Goal: Task Accomplishment & Management: Use online tool/utility

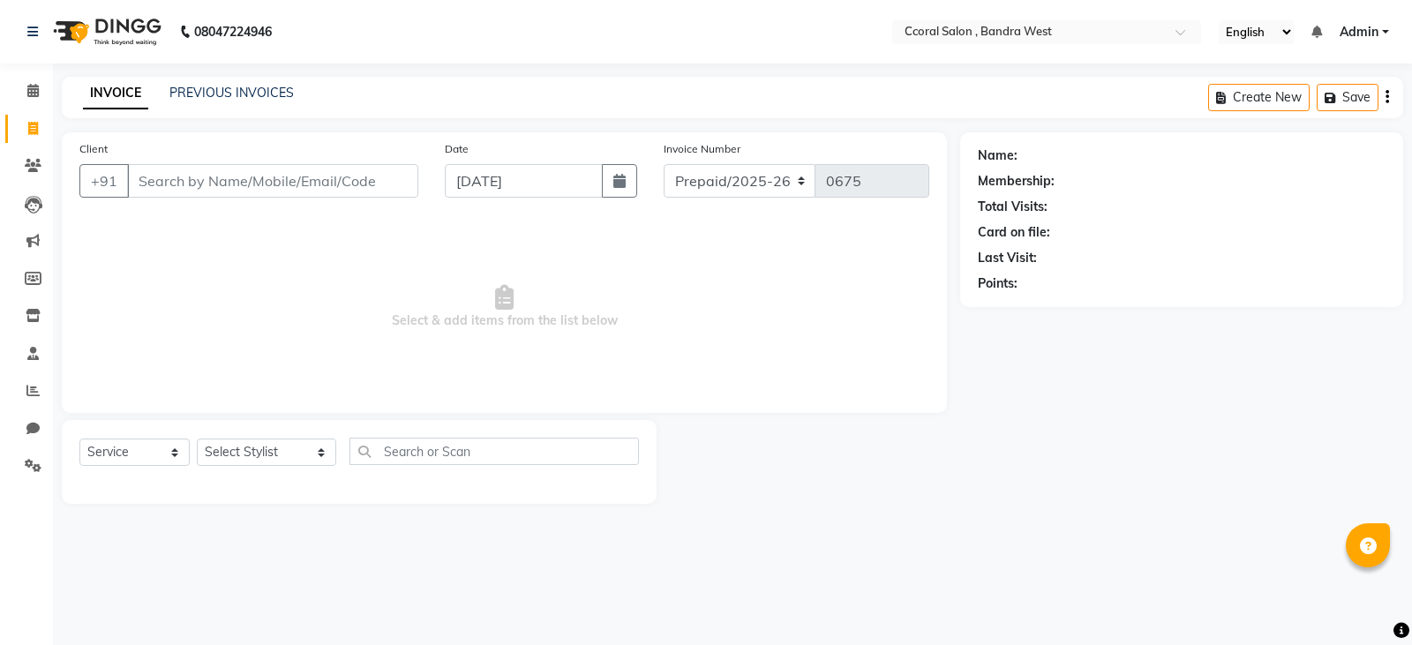
select select "service"
click at [206, 186] on input "Client" at bounding box center [272, 181] width 291 height 34
type input "c"
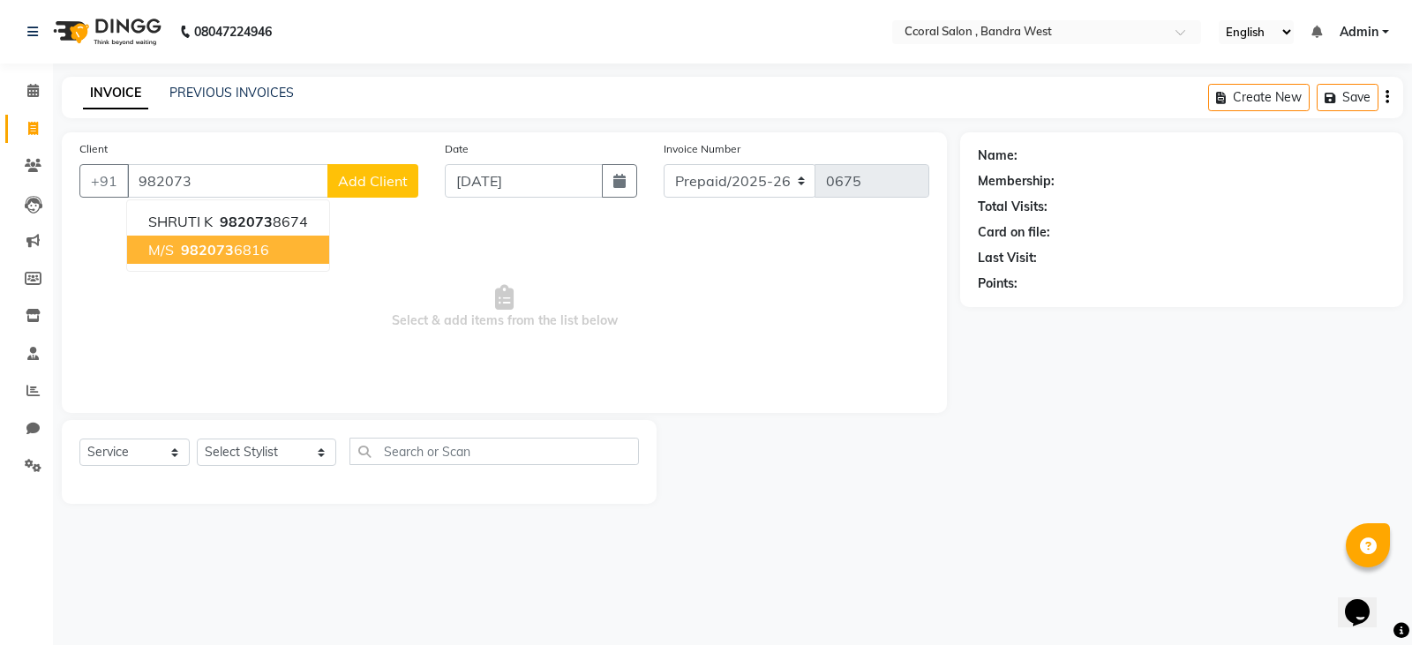
click at [192, 245] on span "982073" at bounding box center [207, 250] width 53 height 18
type input "9820736816"
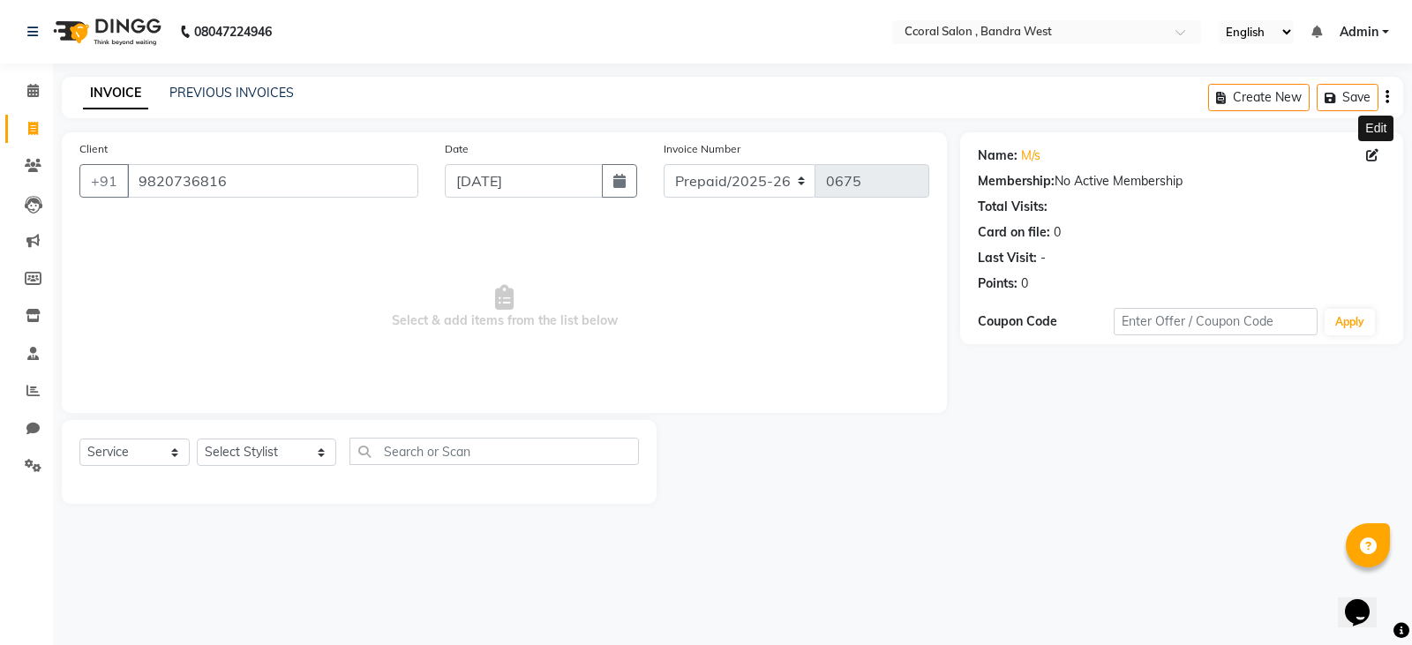
click at [1369, 152] on icon at bounding box center [1372, 155] width 12 height 12
select select "[DEMOGRAPHIC_DATA]"
select select "52908"
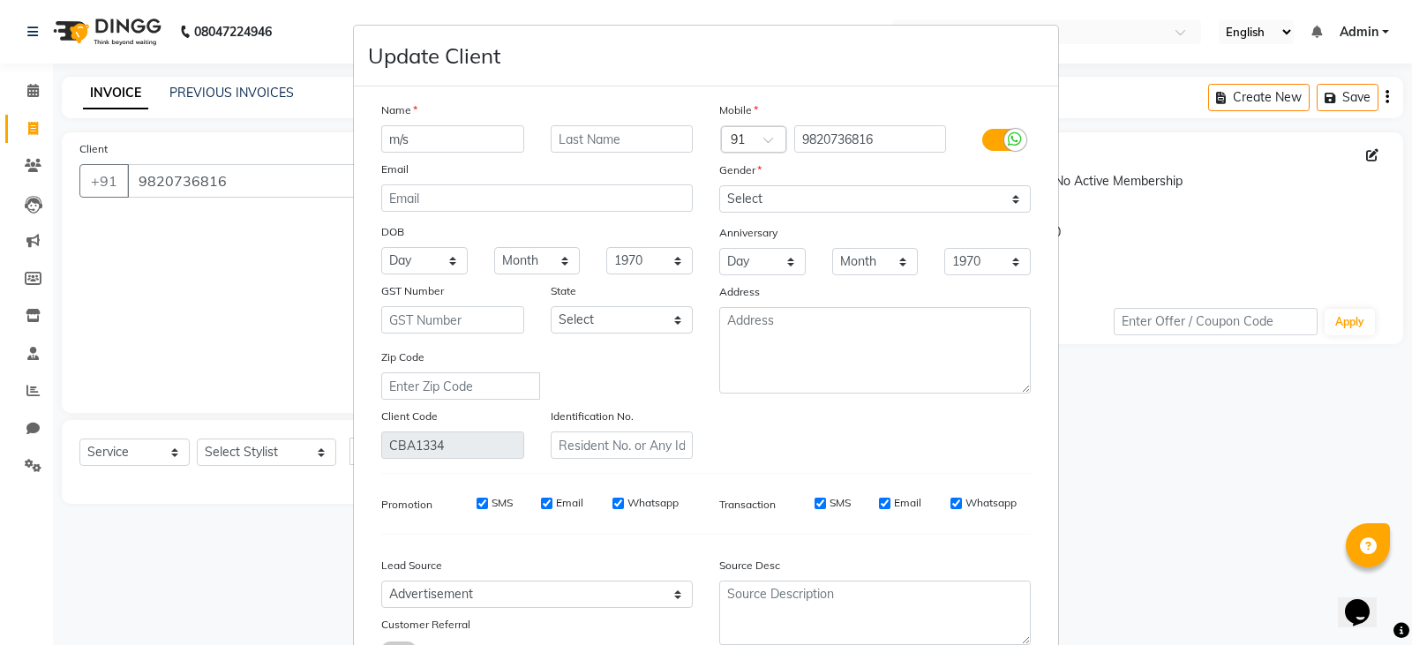
drag, startPoint x: 461, startPoint y: 150, endPoint x: 224, endPoint y: 156, distance: 236.5
click at [224, 156] on ngb-modal-window "Update Client Name m/s Email DOB Day 01 02 03 04 05 06 07 08 09 10 11 12 13 14 …" at bounding box center [706, 322] width 1412 height 645
type input "c"
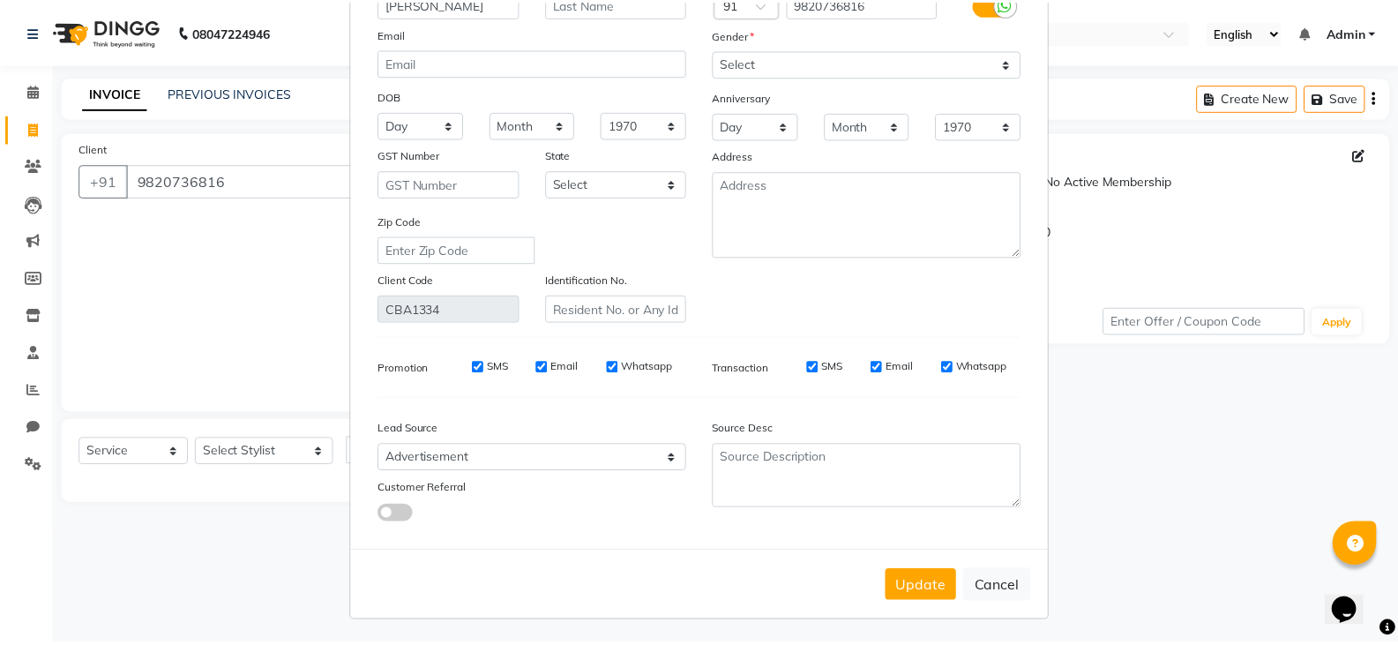
scroll to position [138, 0]
type input "[PERSON_NAME]"
click at [910, 578] on button "Update" at bounding box center [929, 585] width 71 height 32
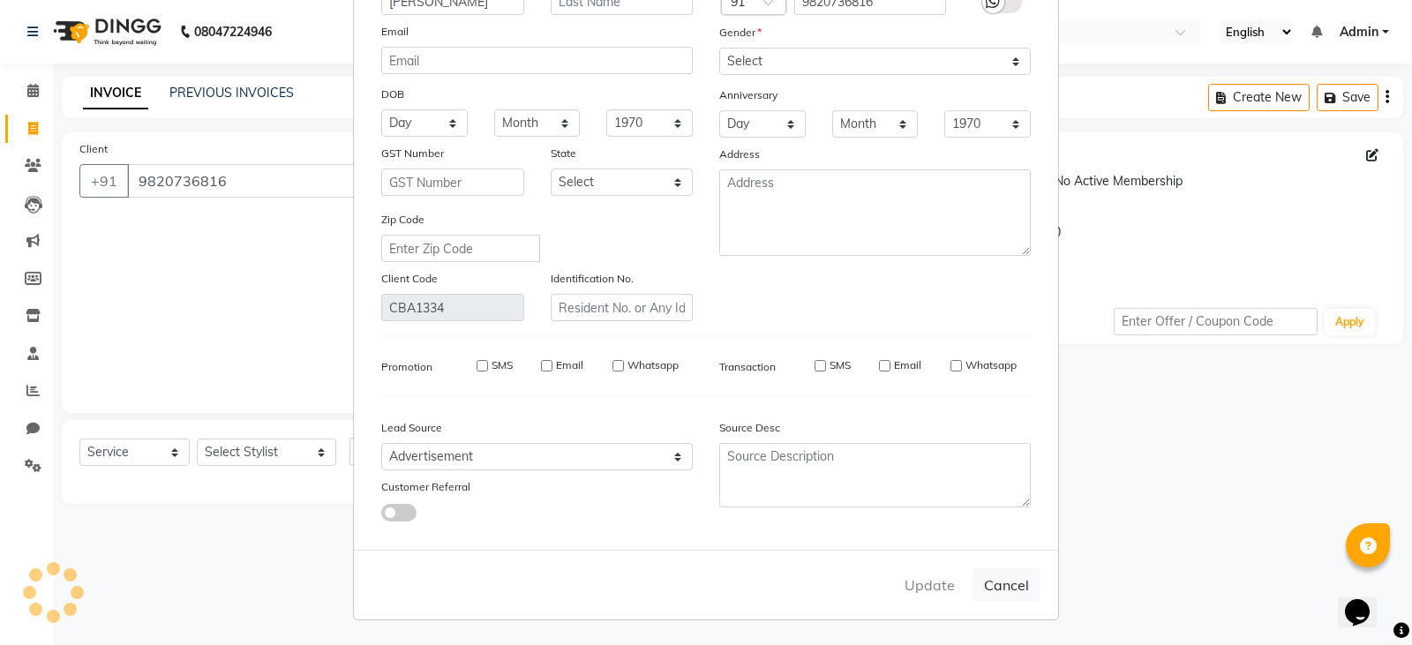
select select
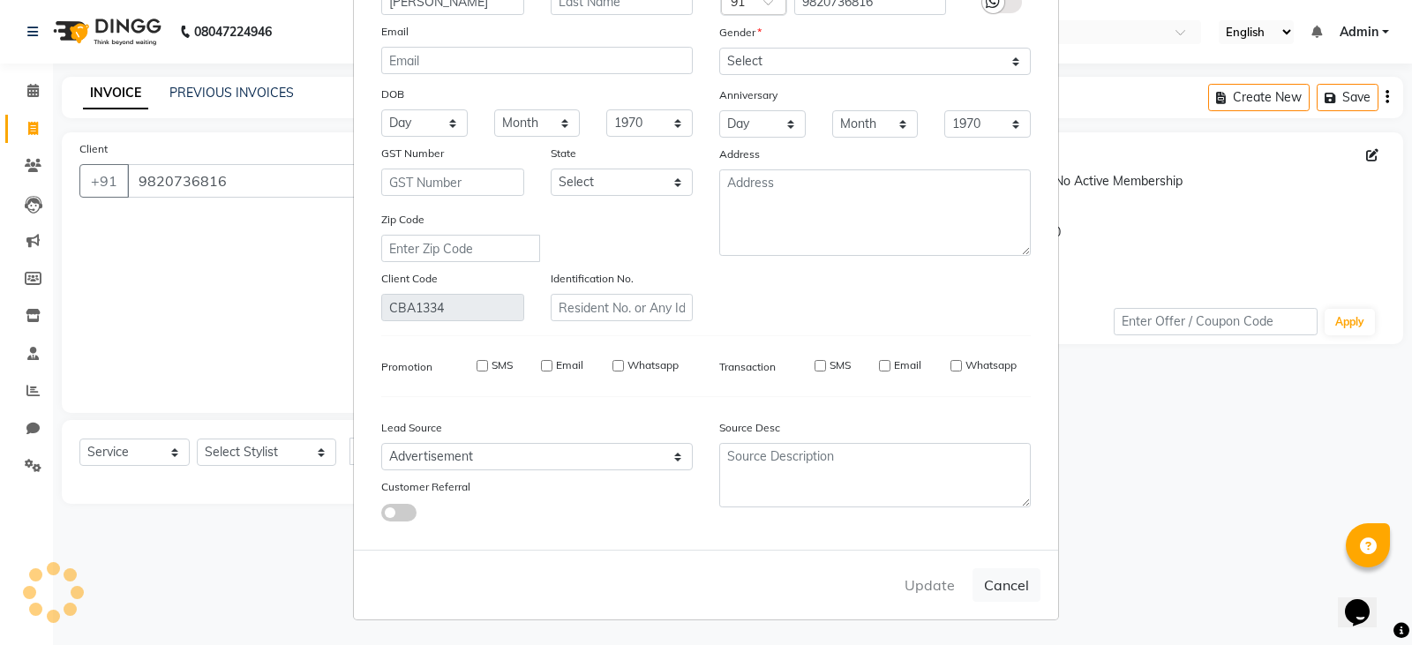
select select
checkbox input "false"
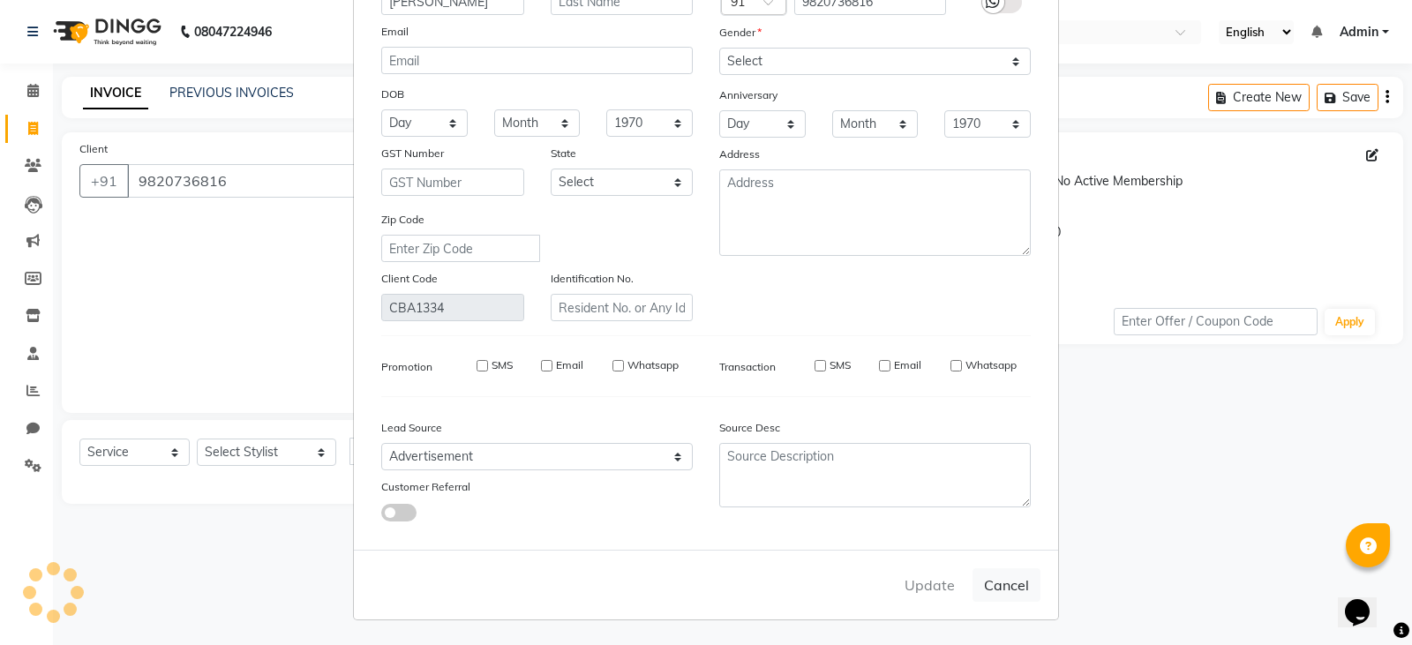
checkbox input "false"
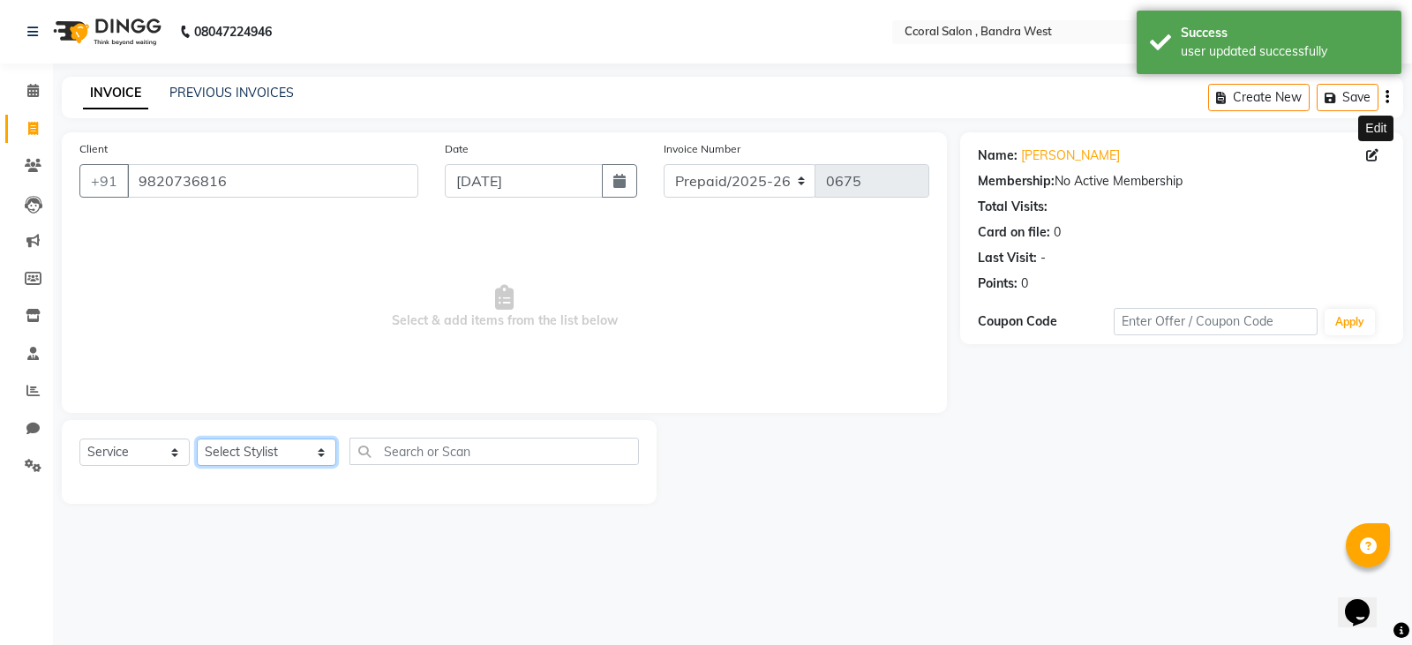
click at [237, 448] on select "Select Stylist [PERSON_NAME] [PERSON_NAME] [PERSON_NAME] [PERSON_NAME] NEHA PAL…" at bounding box center [266, 451] width 139 height 27
select select "89063"
click at [197, 438] on select "Select Stylist [PERSON_NAME] [PERSON_NAME] [PERSON_NAME] [PERSON_NAME] NEHA PAL…" at bounding box center [266, 451] width 139 height 27
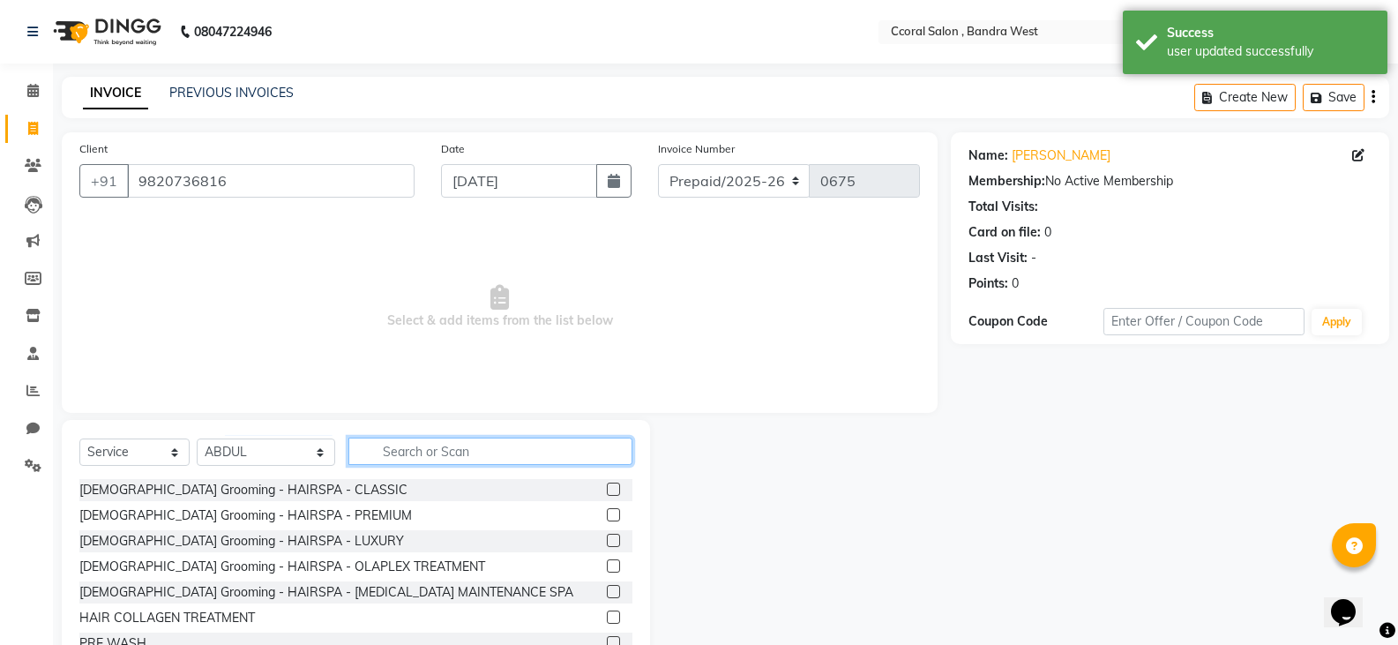
click at [384, 456] on input "text" at bounding box center [491, 451] width 284 height 27
type input "A"
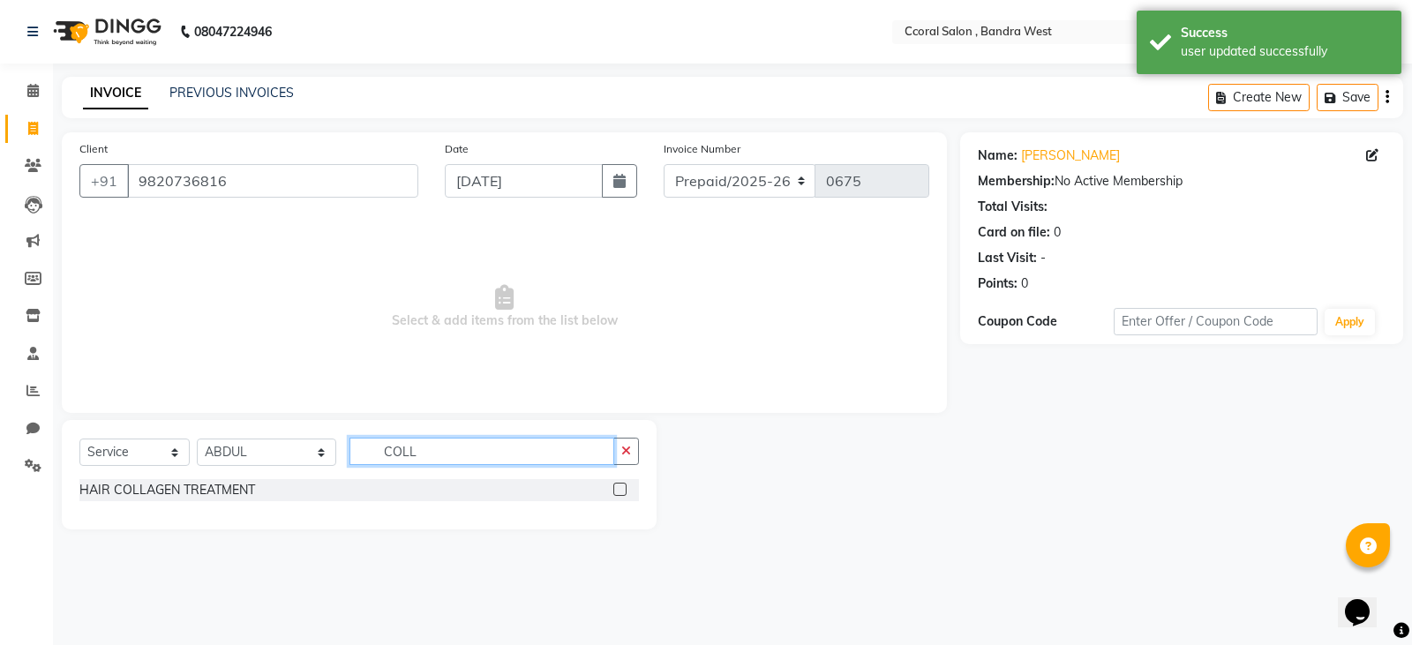
type input "COLL"
click at [618, 489] on label at bounding box center [619, 489] width 13 height 13
click at [618, 489] on input "checkbox" at bounding box center [618, 489] width 11 height 11
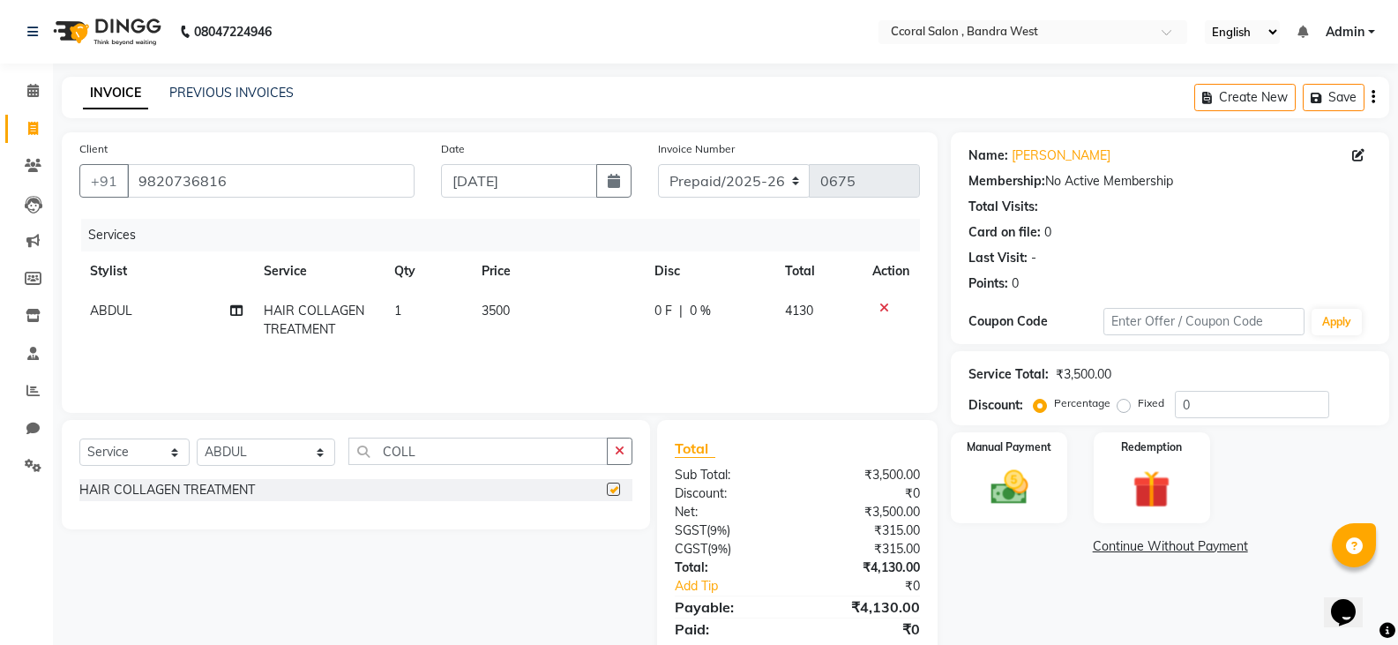
checkbox input "false"
click at [515, 334] on td "3500" at bounding box center [558, 320] width 174 height 58
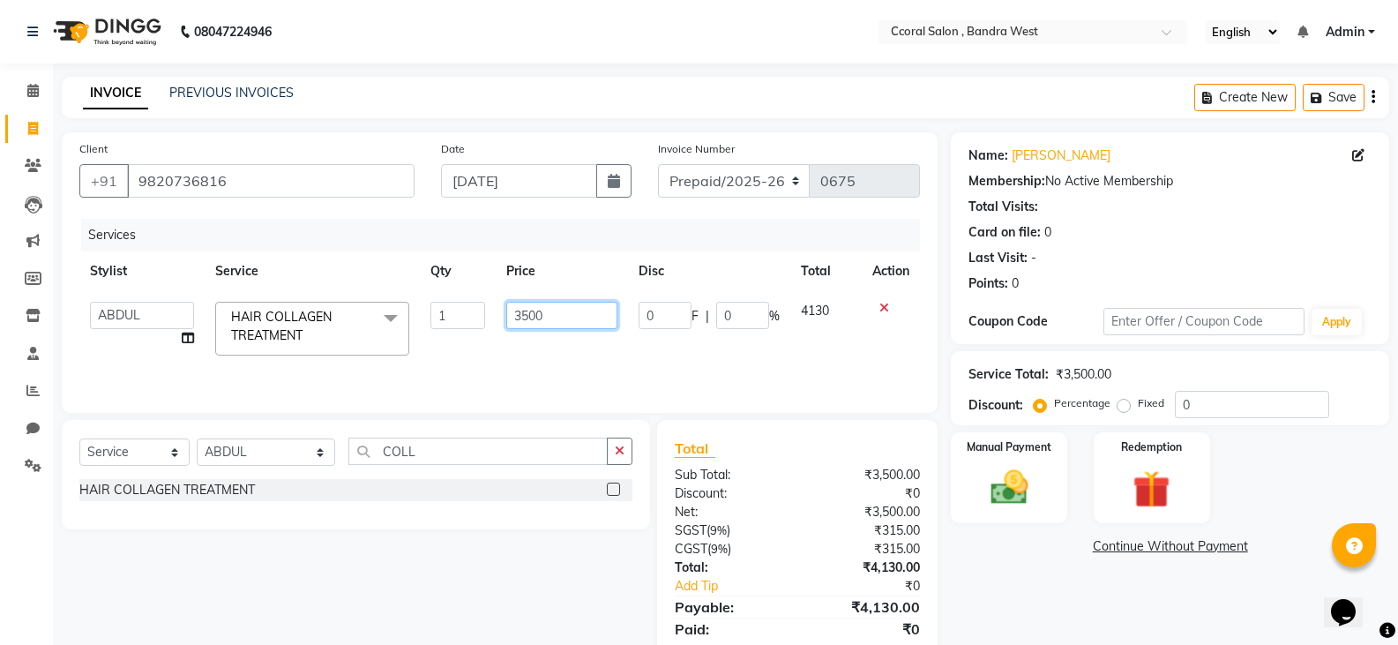
drag, startPoint x: 548, startPoint y: 314, endPoint x: 284, endPoint y: 326, distance: 264.1
click at [287, 326] on tr "[PERSON_NAME] [PERSON_NAME] [PERSON_NAME] [PERSON_NAME] NEHA PALLAVI [PERSON_NA…" at bounding box center [499, 328] width 841 height 75
type input "2000"
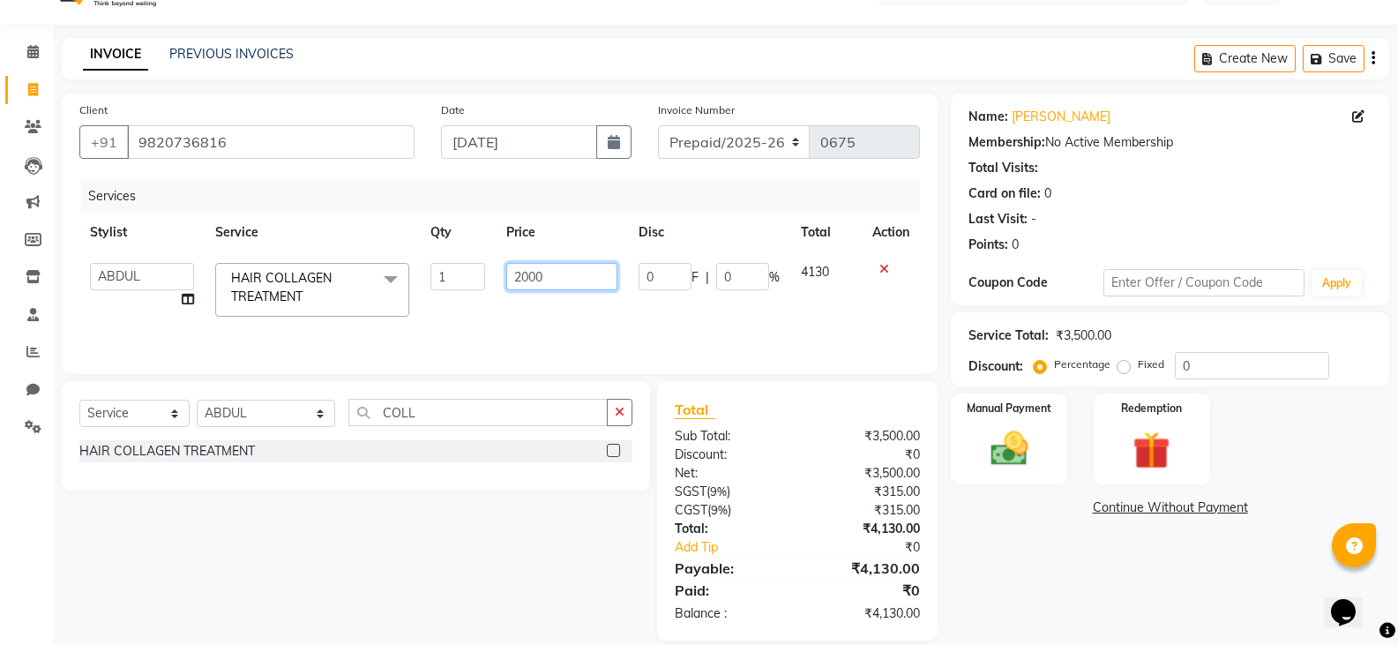
scroll to position [61, 0]
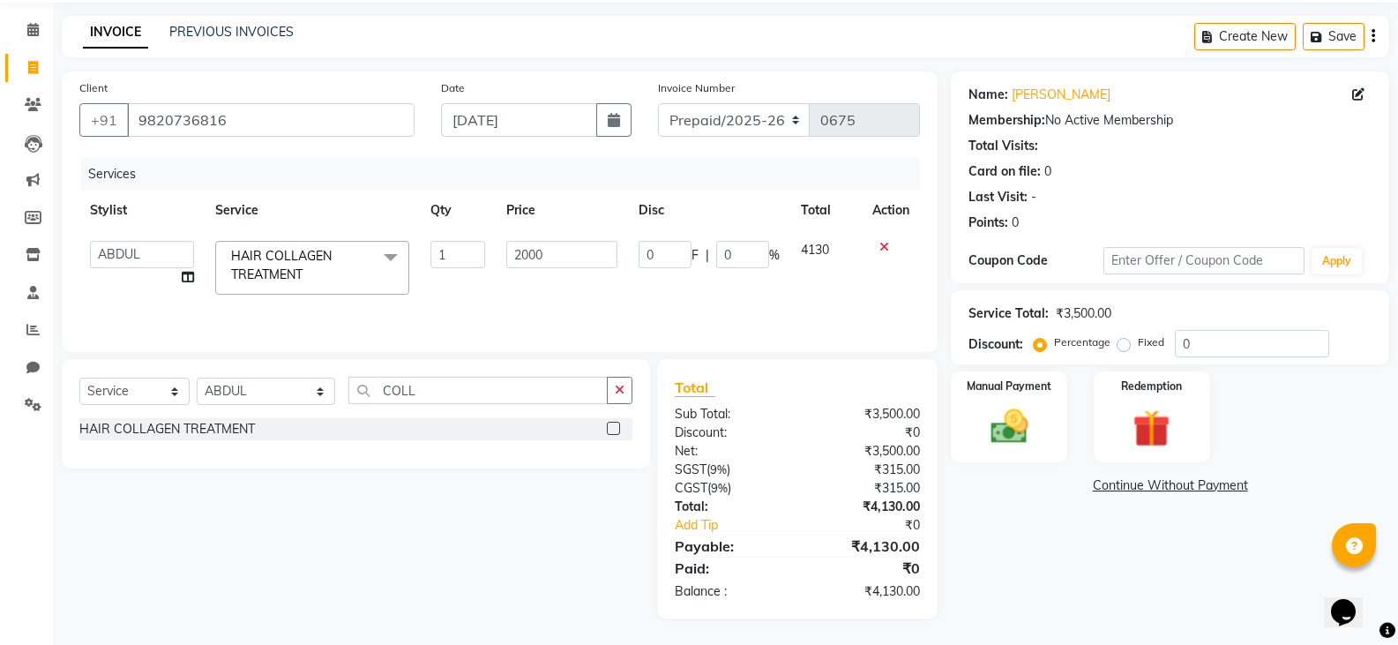
click at [1377, 36] on div "Create New Save" at bounding box center [1292, 36] width 195 height 41
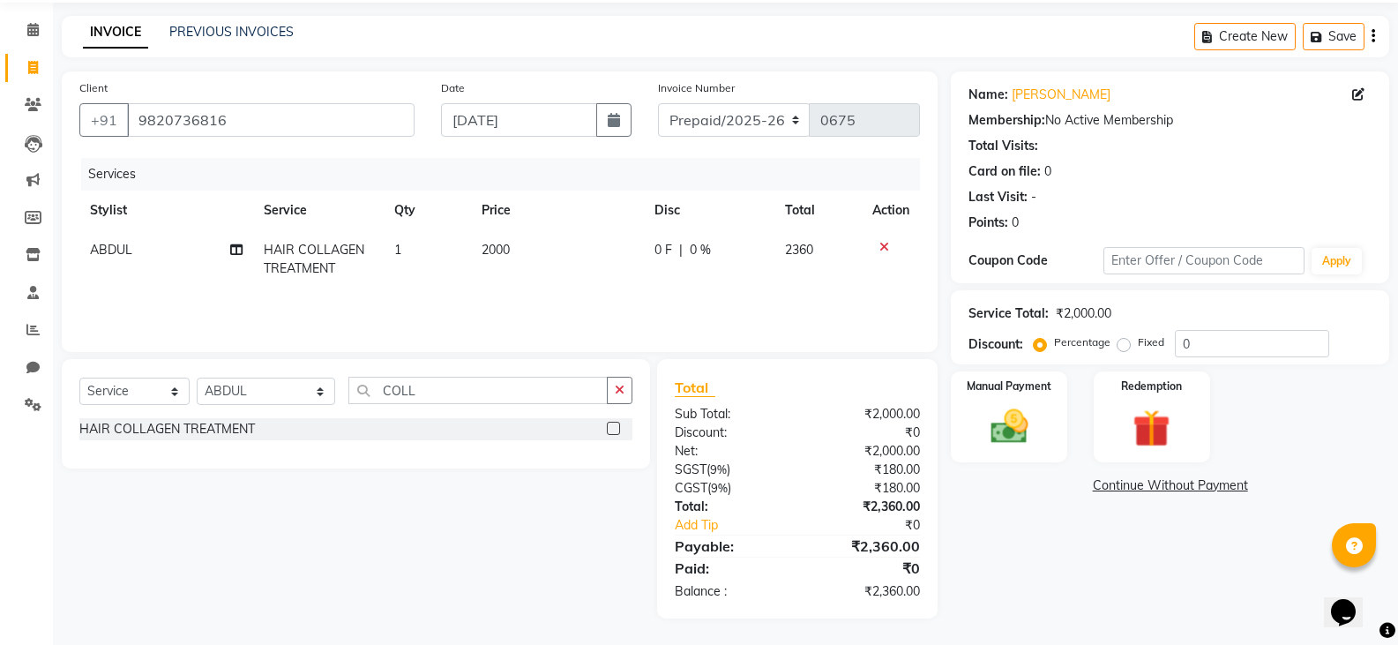
click at [1375, 37] on icon "button" at bounding box center [1374, 36] width 4 height 1
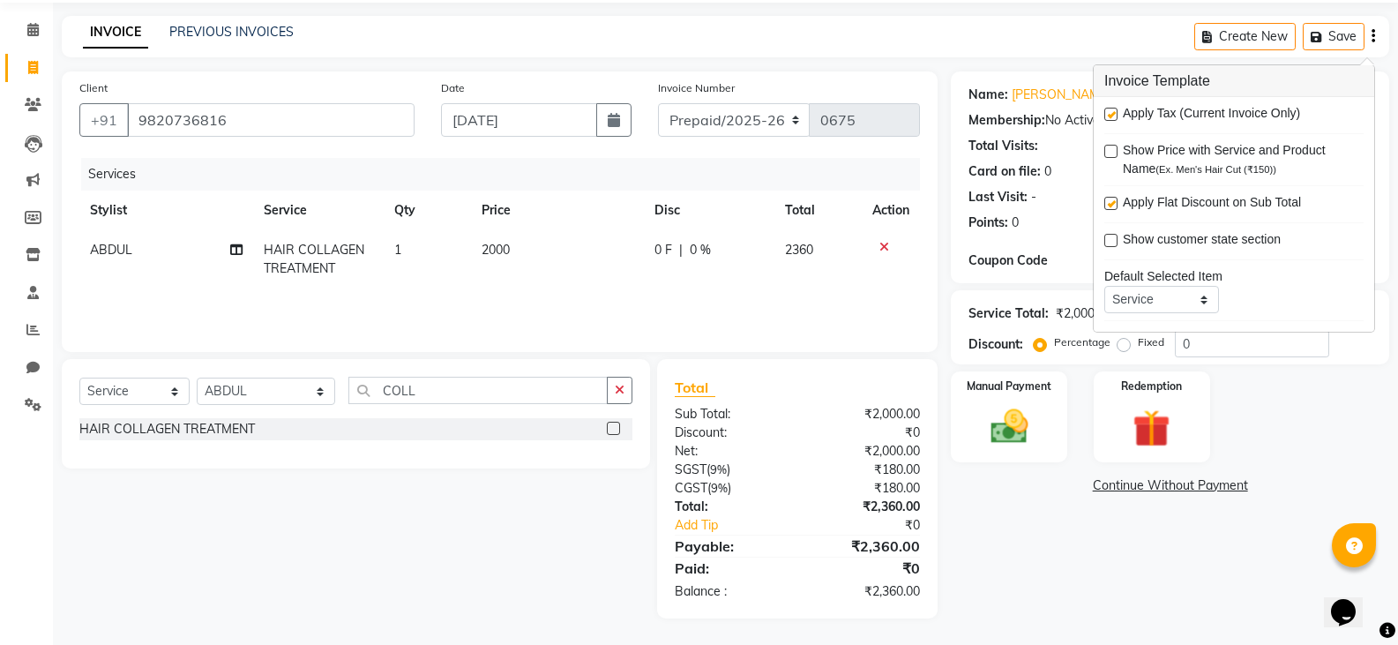
click at [1113, 119] on label at bounding box center [1111, 114] width 13 height 13
click at [1113, 119] on input "checkbox" at bounding box center [1110, 114] width 11 height 11
checkbox input "false"
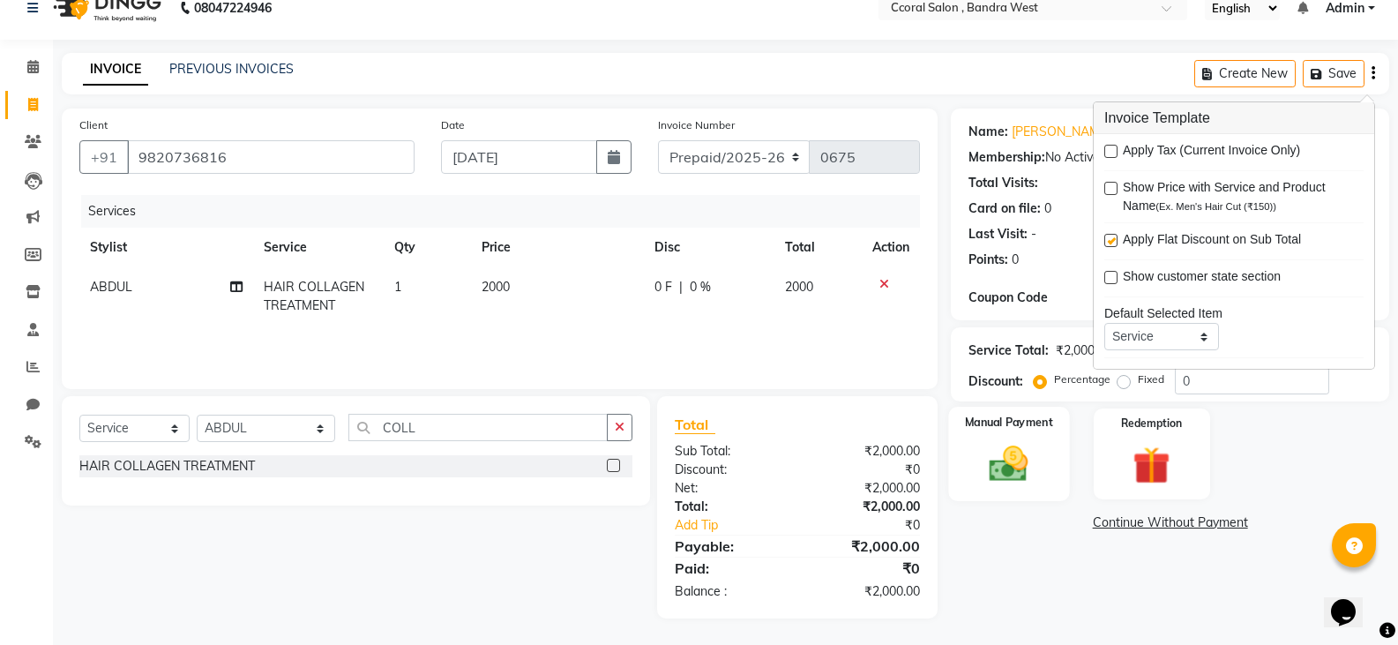
click at [1053, 463] on div "Manual Payment" at bounding box center [1009, 454] width 121 height 94
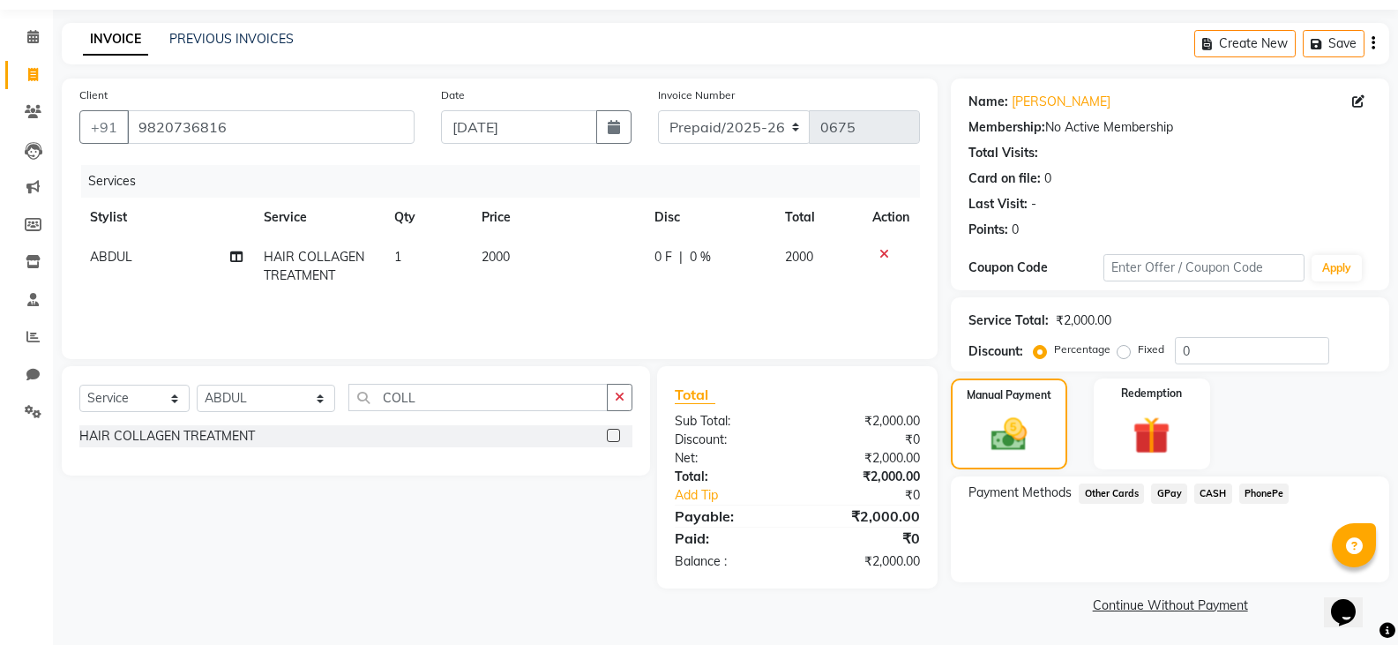
click at [1206, 490] on span "CASH" at bounding box center [1214, 493] width 38 height 20
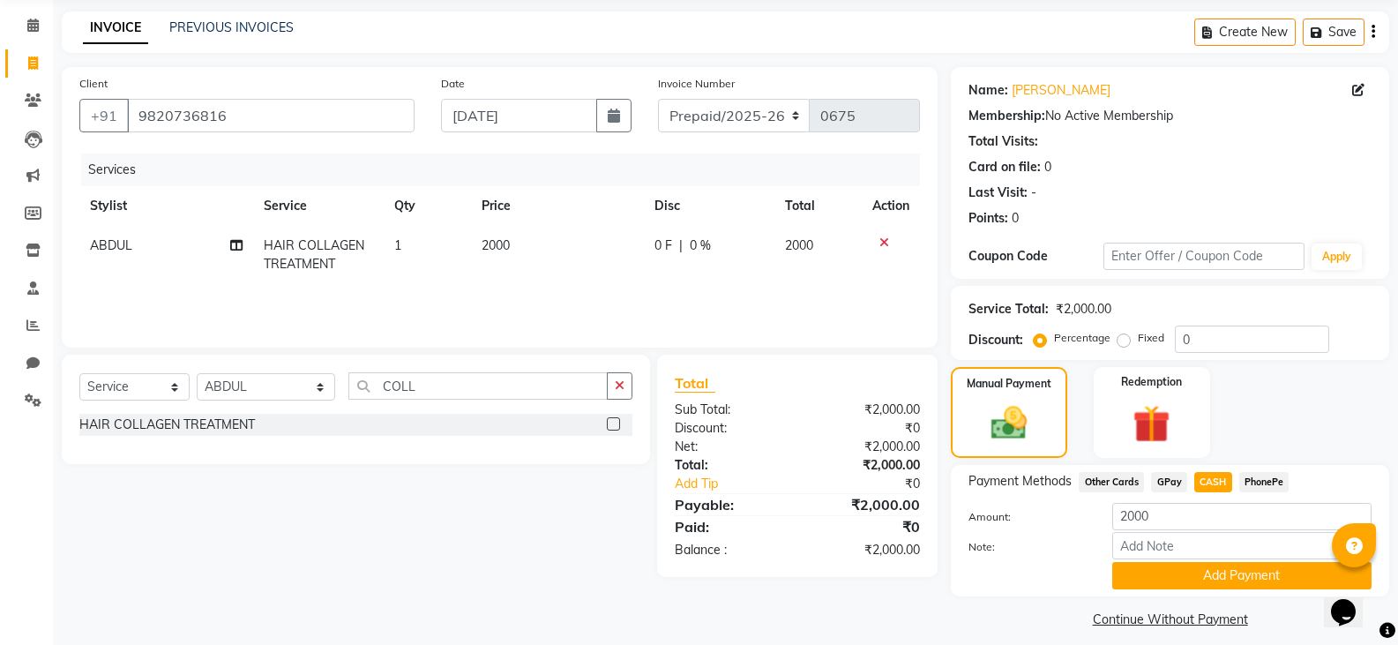
scroll to position [79, 0]
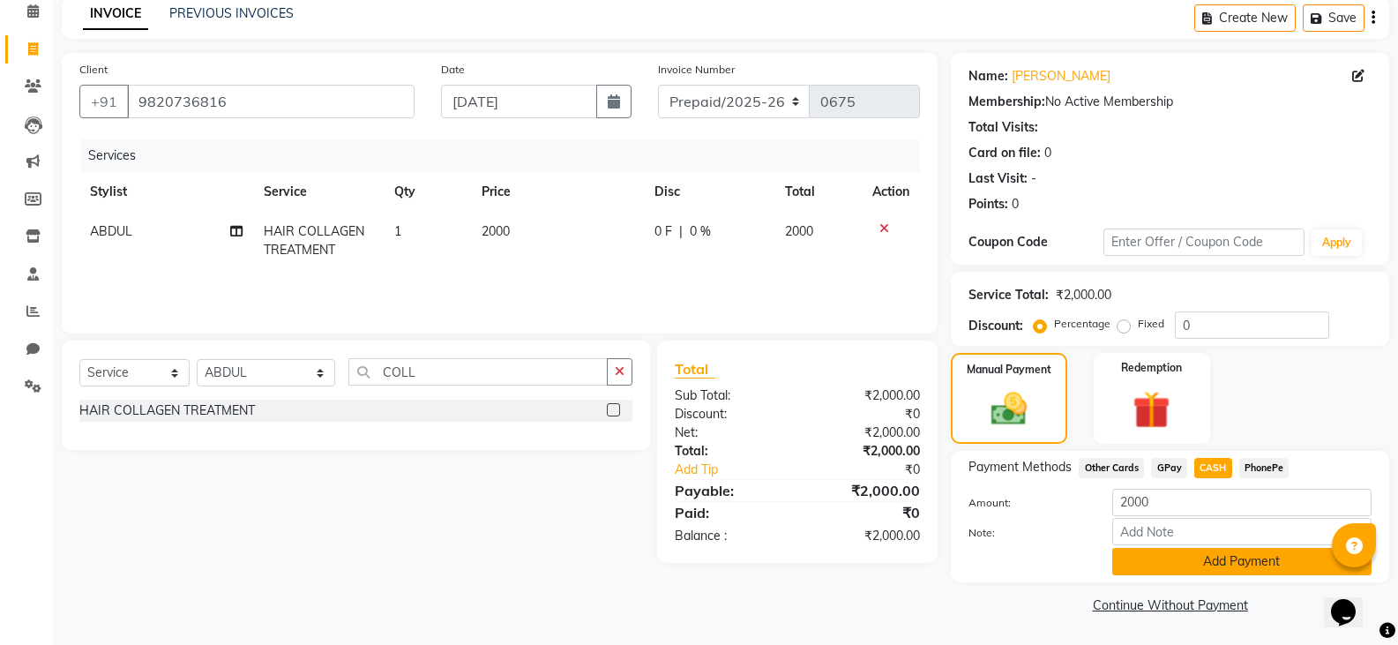
click at [1177, 561] on button "Add Payment" at bounding box center [1242, 561] width 259 height 27
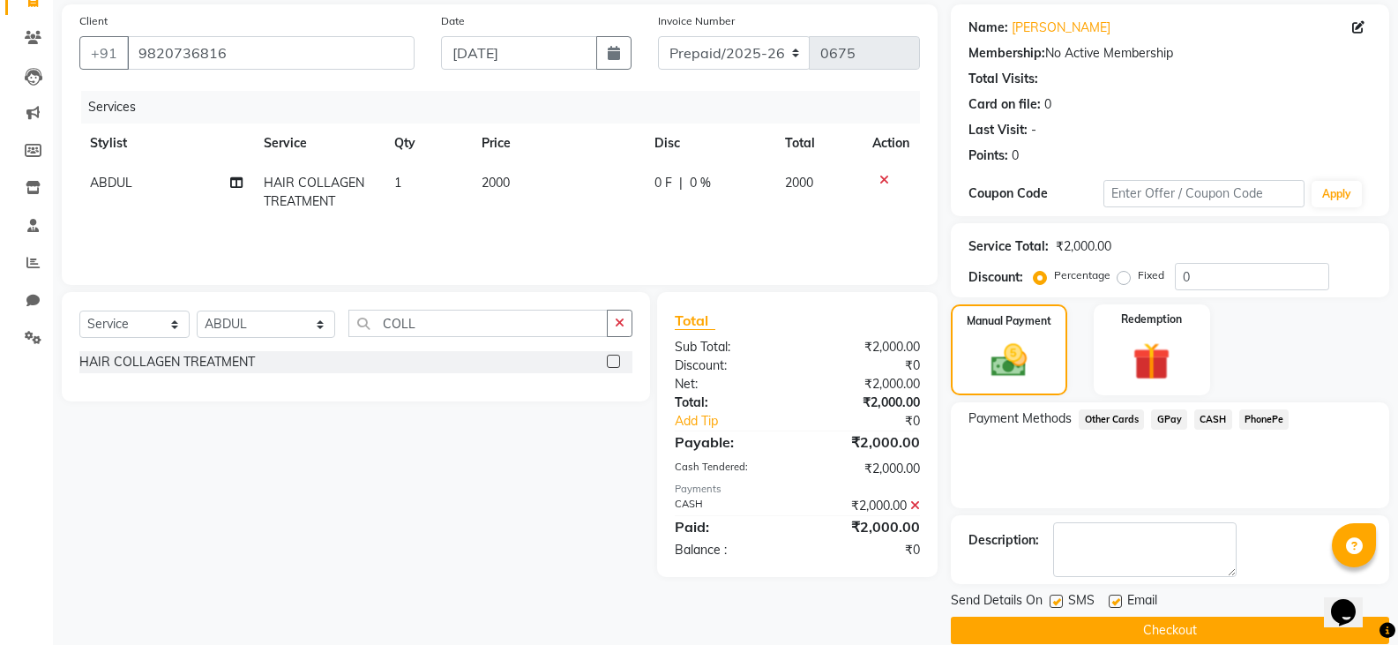
scroll to position [154, 0]
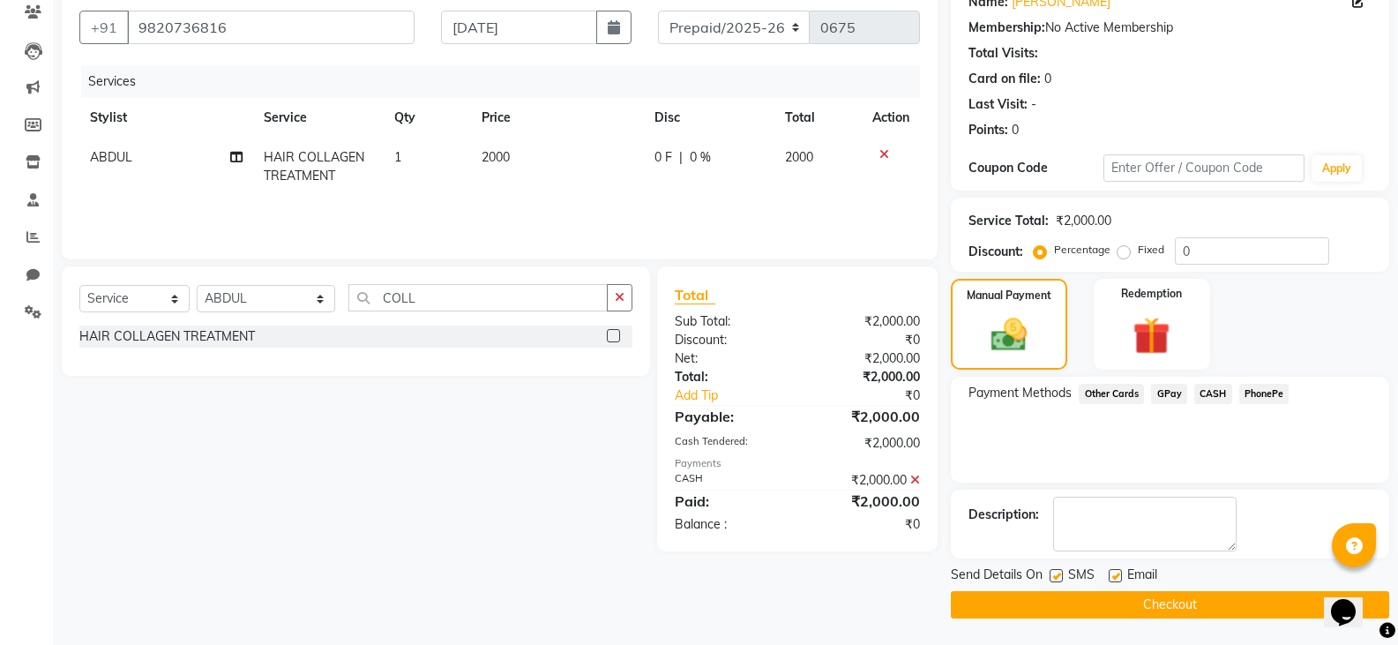
click at [1128, 596] on button "Checkout" at bounding box center [1170, 604] width 438 height 27
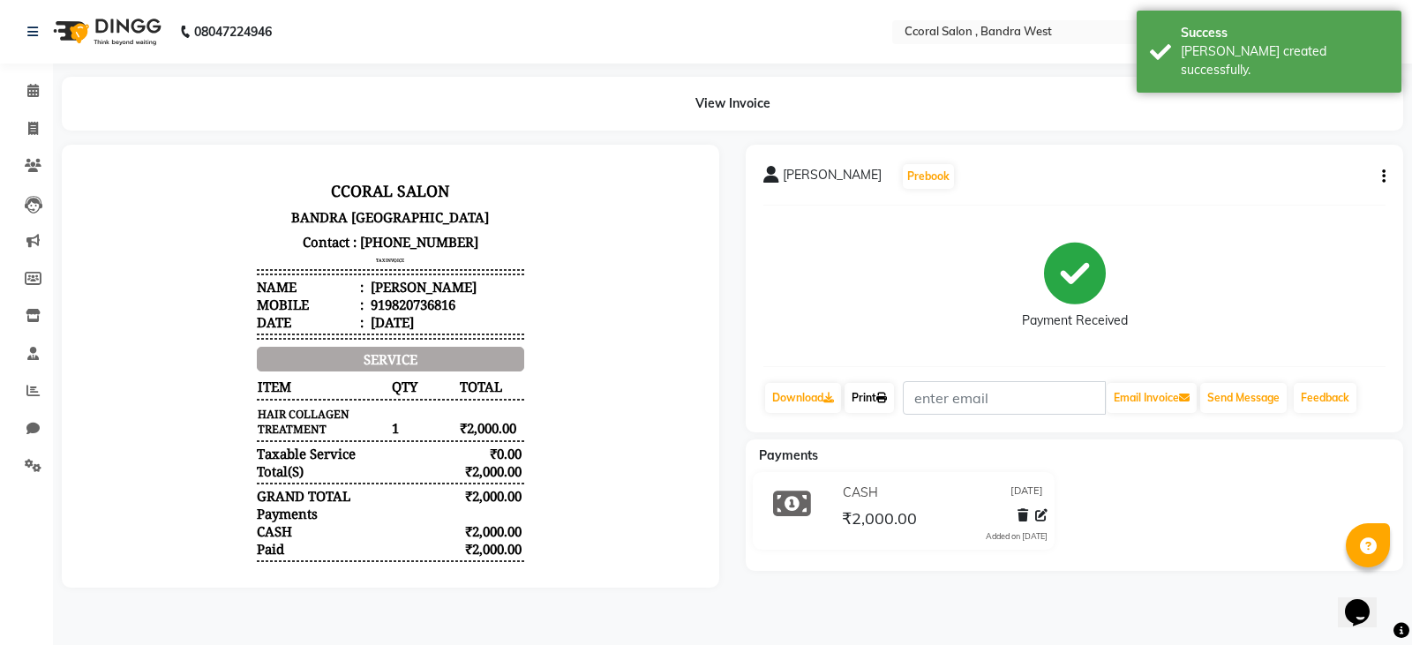
click at [867, 401] on link "Print" at bounding box center [868, 398] width 49 height 30
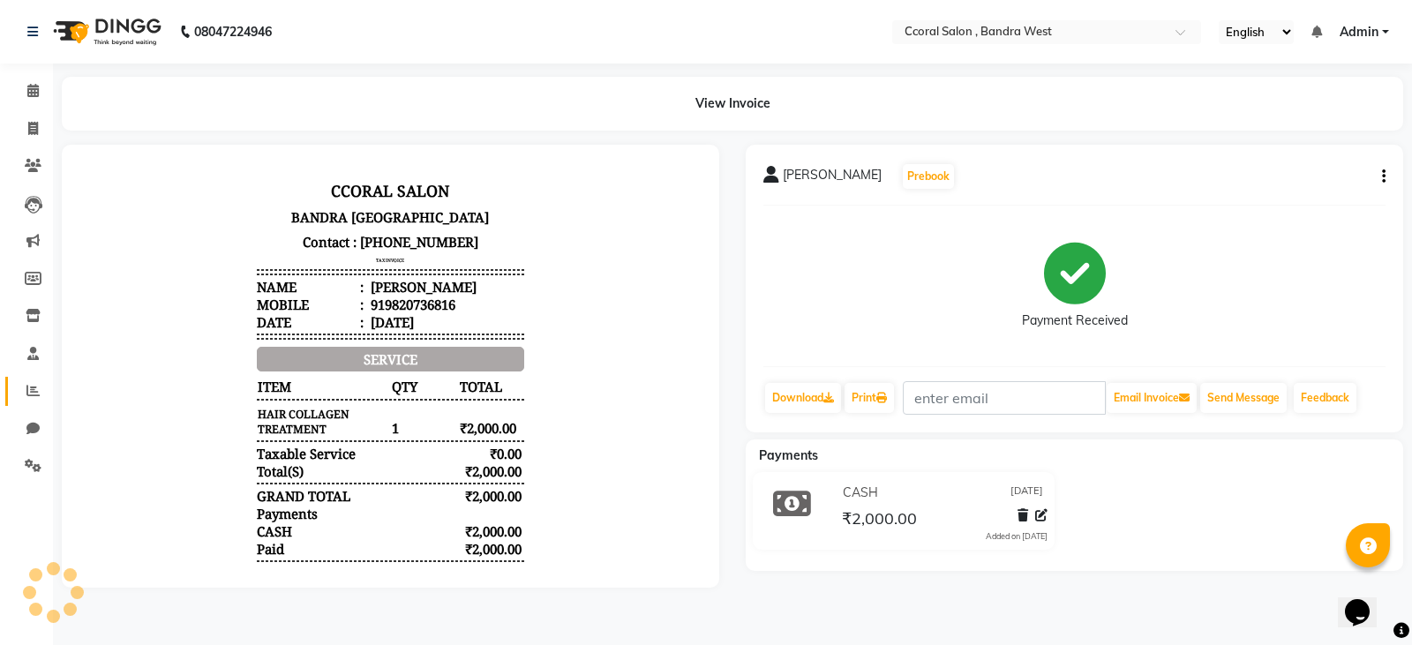
drag, startPoint x: 13, startPoint y: 393, endPoint x: 22, endPoint y: 397, distance: 9.9
click at [14, 393] on link "Reports" at bounding box center [26, 391] width 42 height 29
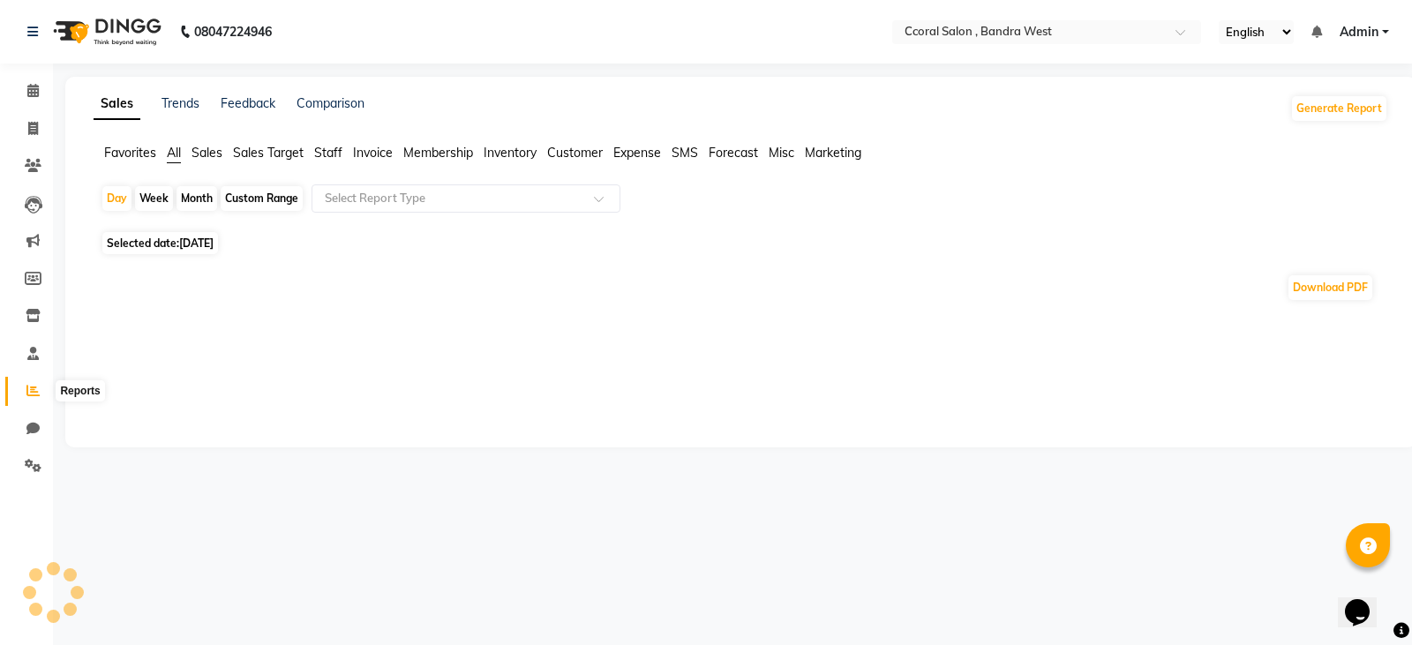
click at [26, 398] on span at bounding box center [33, 391] width 31 height 20
click at [251, 191] on div "Custom Range" at bounding box center [262, 198] width 82 height 25
select select "9"
select select "2025"
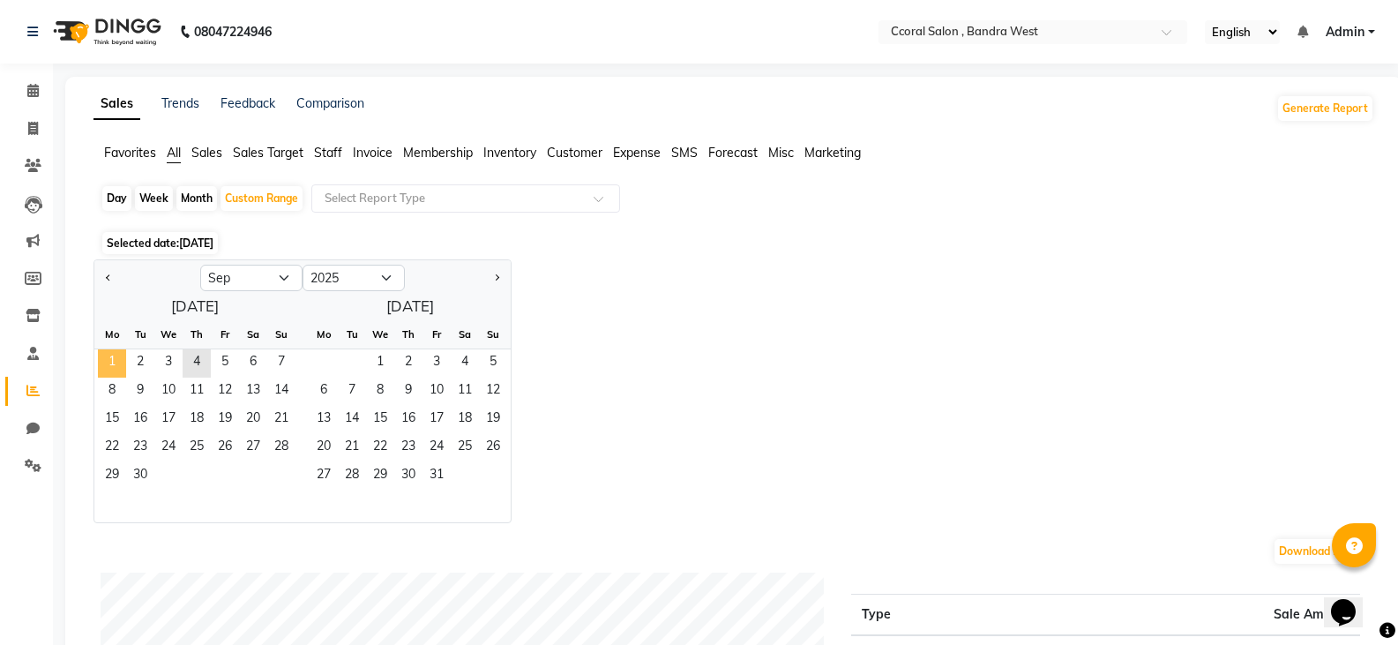
click at [114, 364] on span "1" at bounding box center [112, 363] width 28 height 28
click at [139, 475] on span "30" at bounding box center [140, 476] width 28 height 28
